Goal: Check status: Check status

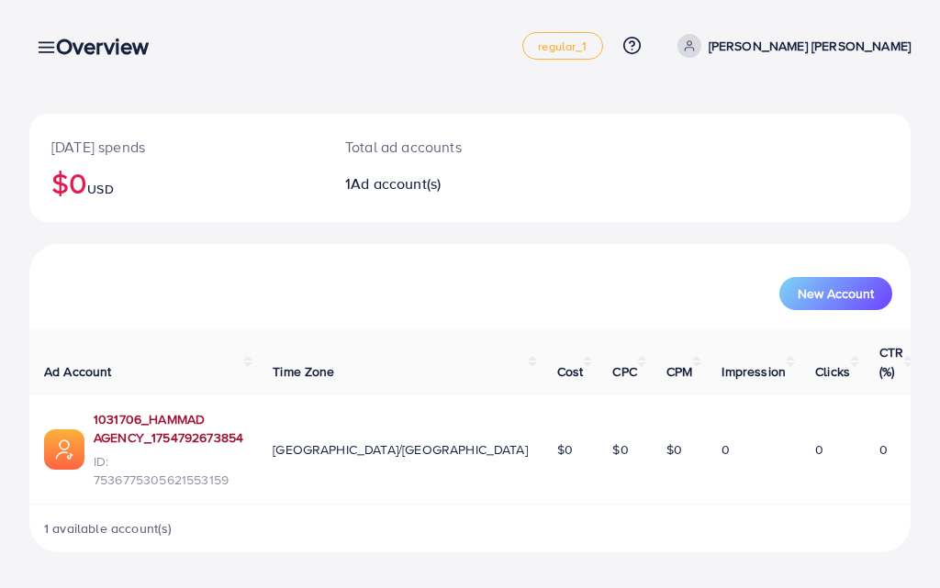
click at [243, 410] on link "1031706_HAMMAD AGENCY_1754792673854" at bounding box center [169, 429] width 150 height 38
click at [47, 49] on div "Overview" at bounding box center [109, 46] width 137 height 27
click at [38, 43] on icon at bounding box center [46, 47] width 19 height 19
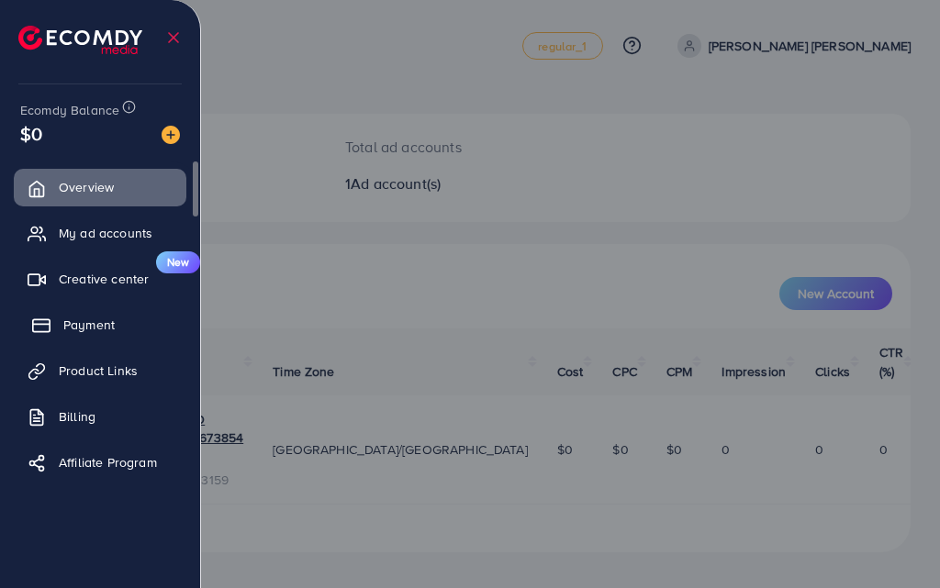
click at [118, 334] on link "Payment" at bounding box center [100, 325] width 173 height 37
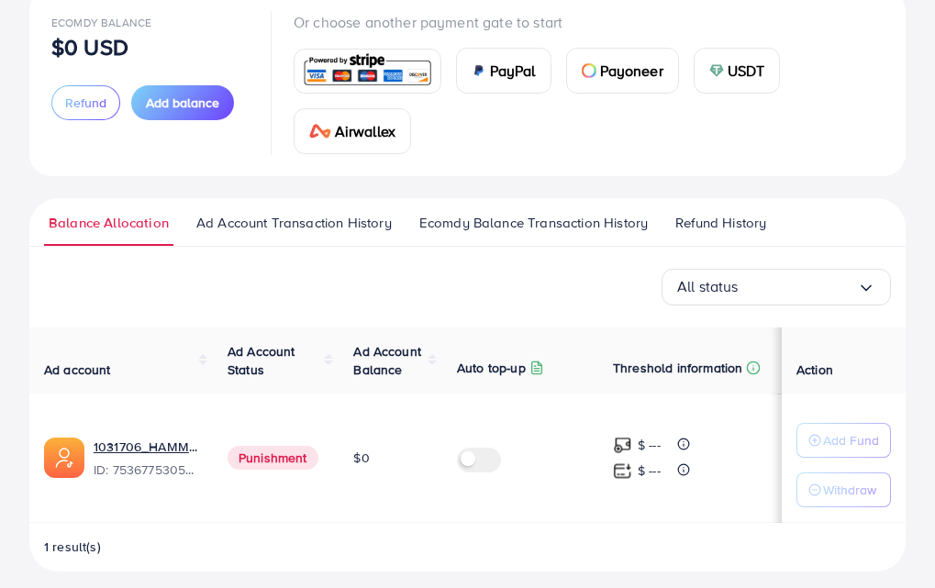
scroll to position [138, 0]
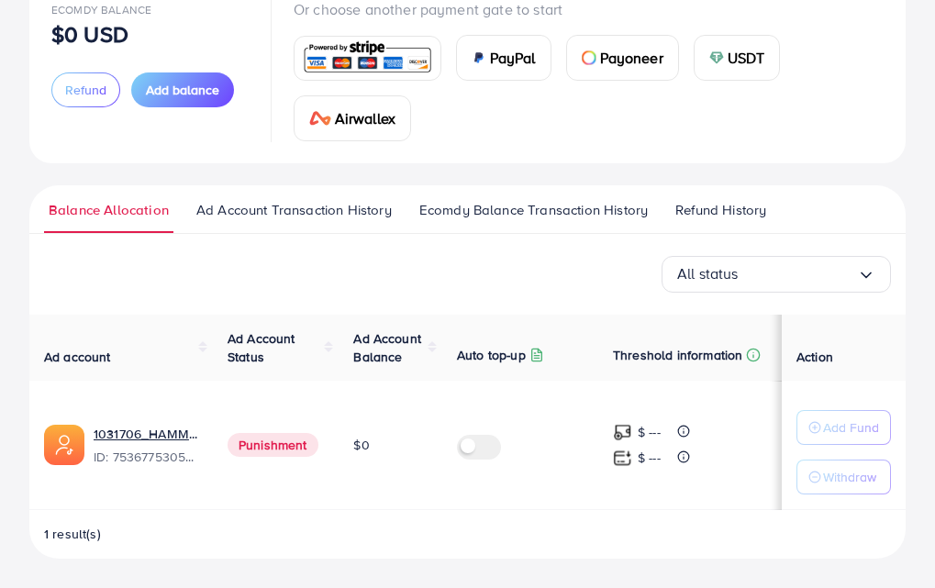
click at [271, 447] on span "Punishment" at bounding box center [273, 445] width 91 height 24
click at [729, 205] on span "Refund History" at bounding box center [721, 210] width 91 height 20
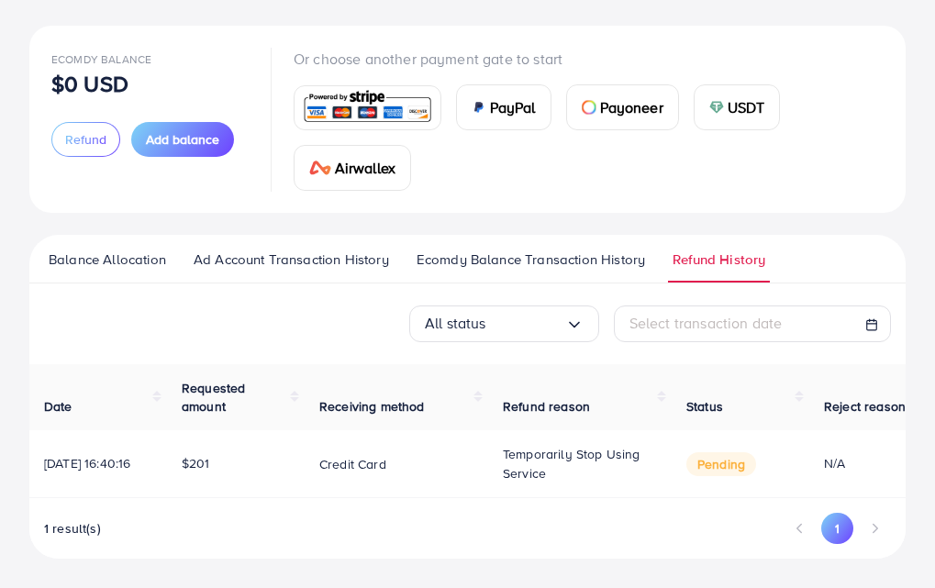
scroll to position [93, 0]
click at [125, 243] on ul "Balance Allocation Ad Account Transaction History Ecomdy Balance Transaction Hi…" at bounding box center [467, 259] width 877 height 49
click at [273, 251] on span "Ad Account Transaction History" at bounding box center [291, 260] width 195 height 20
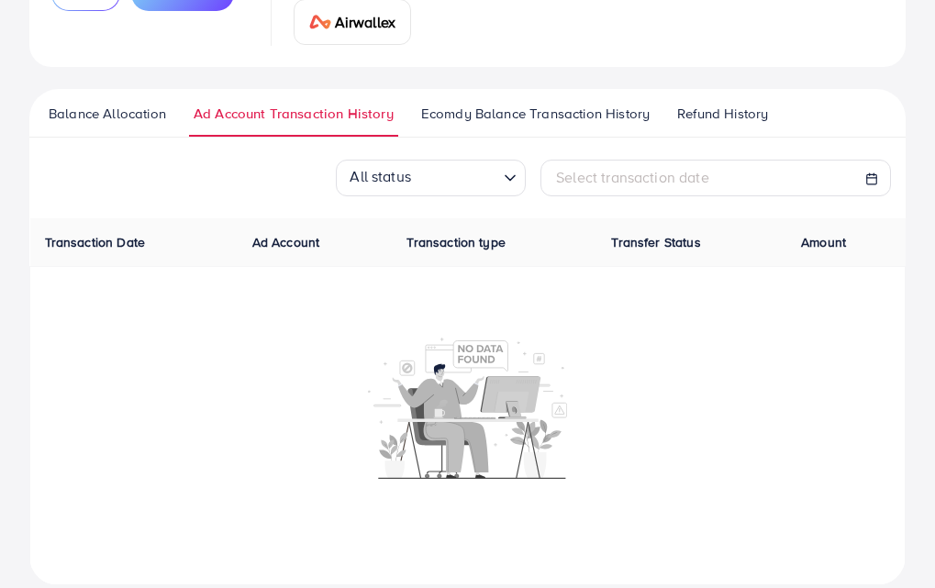
scroll to position [261, 0]
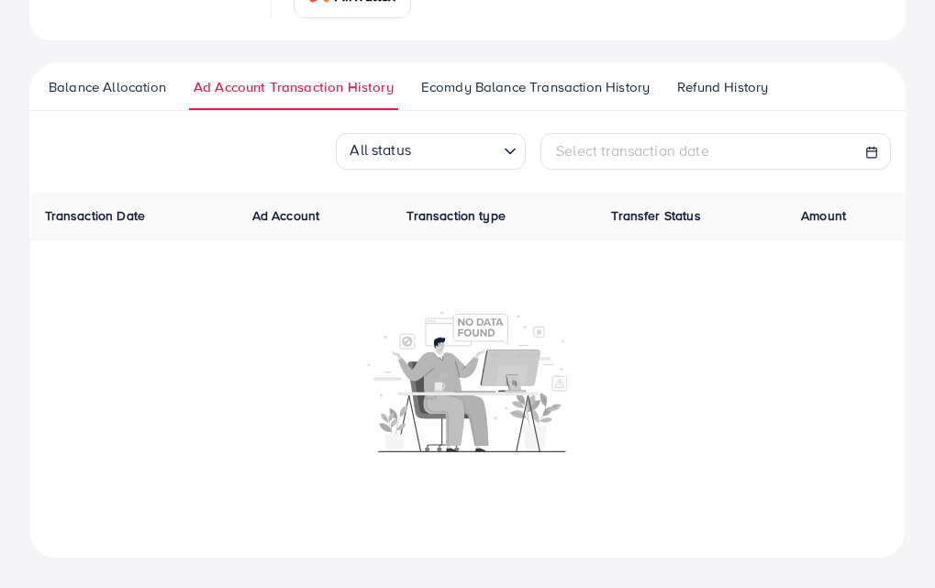
click at [475, 81] on span "Ecomdy Balance Transaction History" at bounding box center [535, 87] width 229 height 20
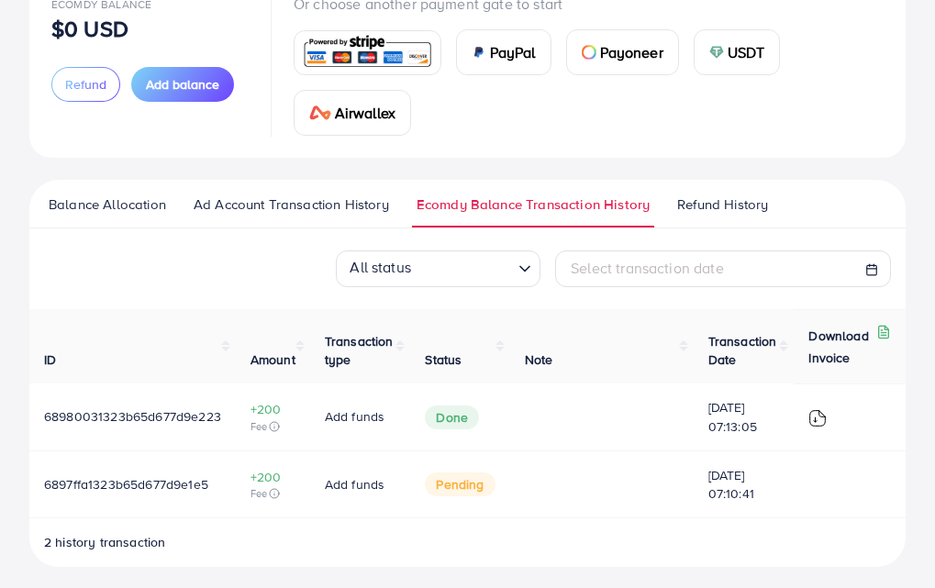
scroll to position [151, 0]
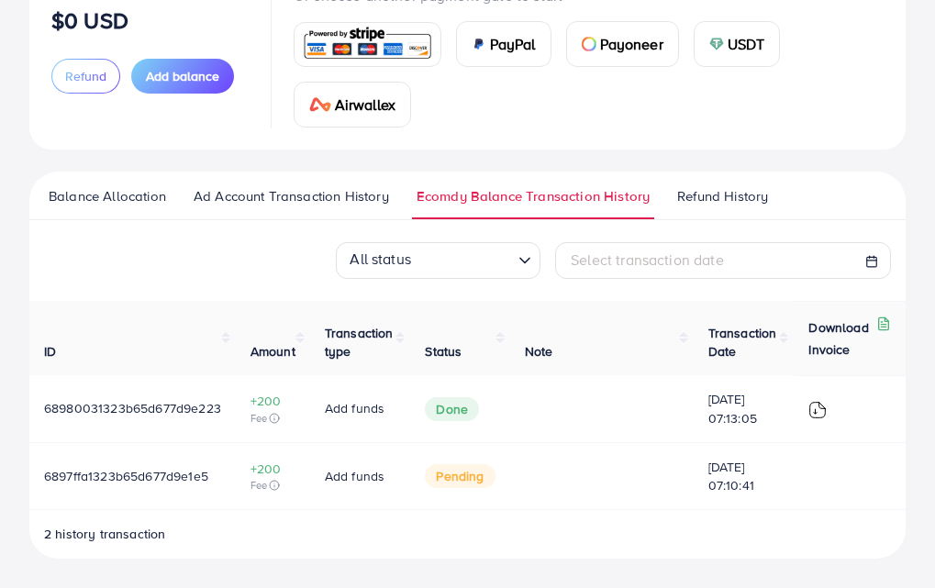
click at [128, 214] on link "Balance Allocation" at bounding box center [107, 202] width 127 height 33
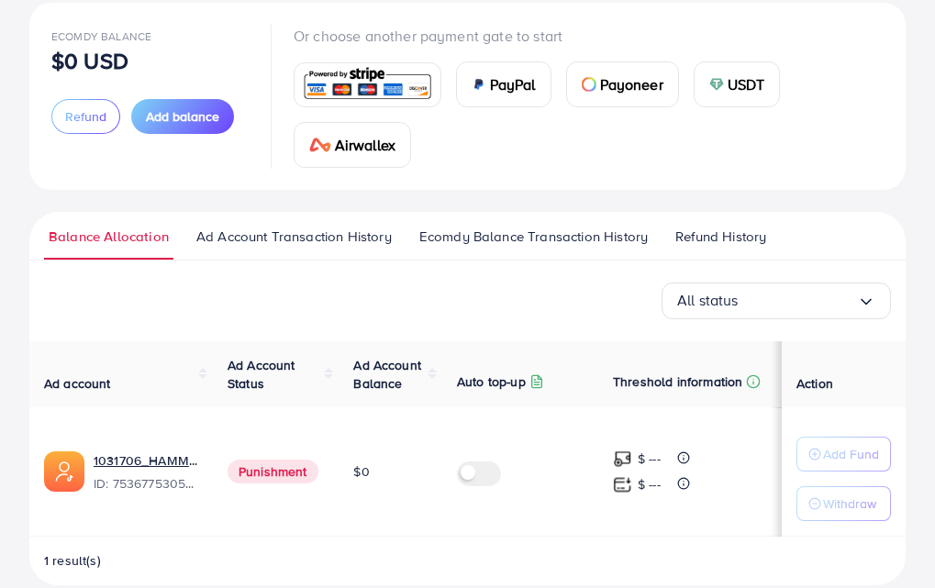
scroll to position [138, 0]
